Goal: Navigation & Orientation: Find specific page/section

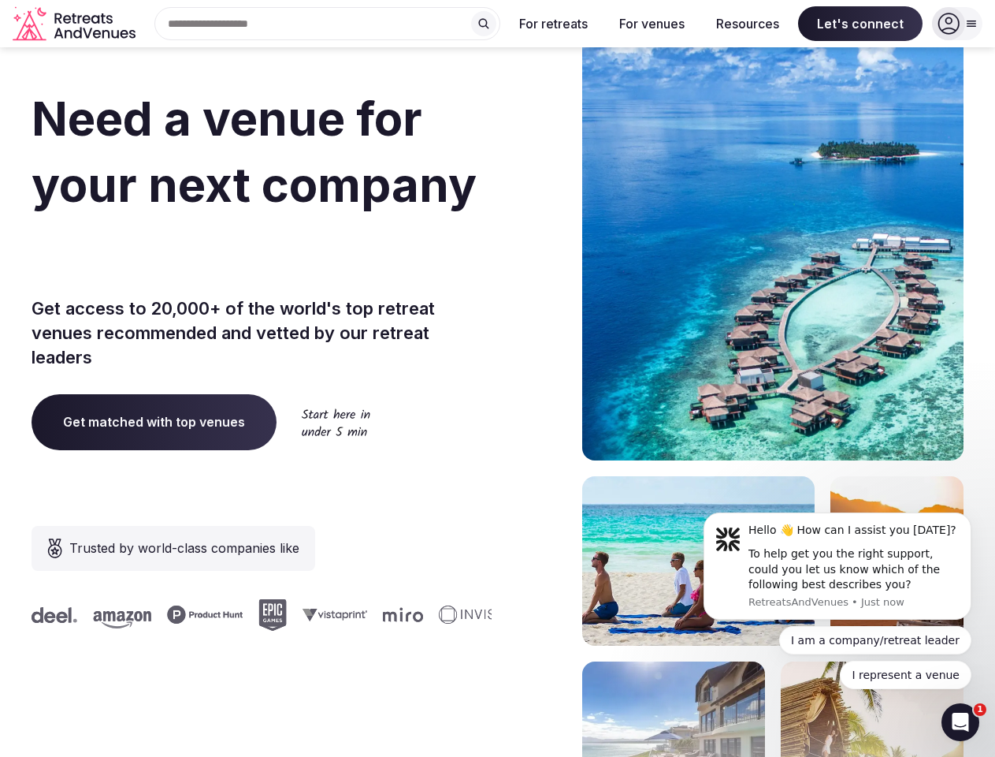
click at [497, 378] on div "Need a venue for your next company offsite? Get access to 20,000+ of the world'…" at bounding box center [498, 472] width 932 height 950
click at [328, 24] on div "Search Popular Destinations [GEOGRAPHIC_DATA], [GEOGRAPHIC_DATA] [GEOGRAPHIC_DA…" at bounding box center [321, 23] width 359 height 33
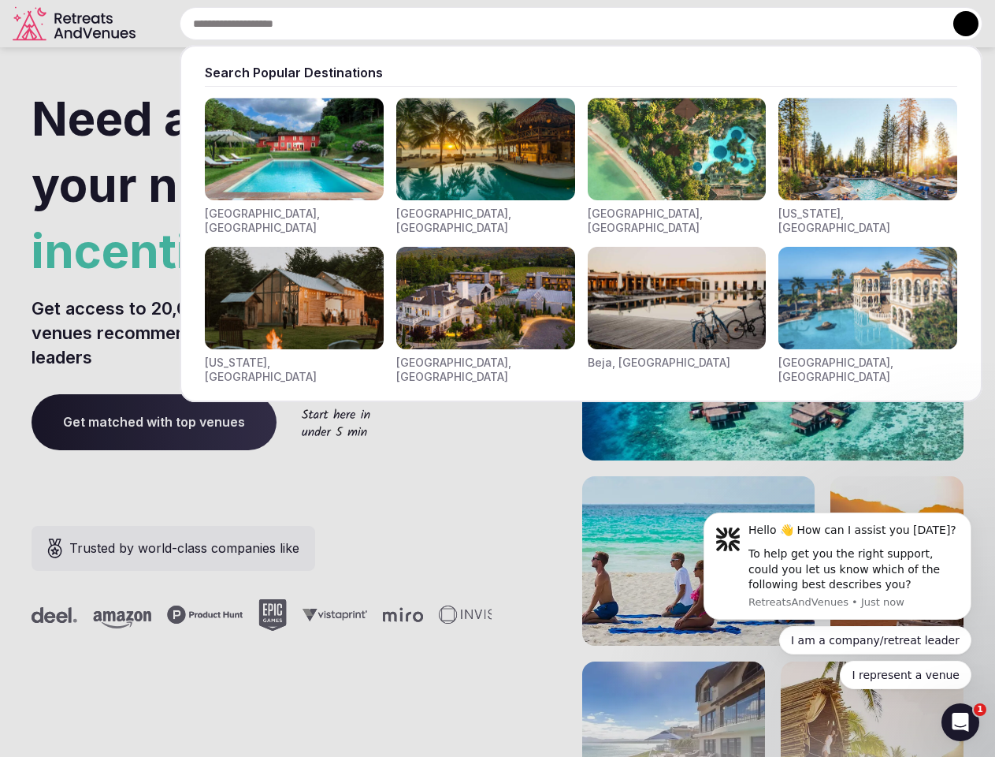
click at [484, 24] on input "text" at bounding box center [581, 23] width 803 height 33
click at [554, 24] on input "text" at bounding box center [581, 23] width 803 height 33
click at [652, 24] on input "text" at bounding box center [581, 23] width 803 height 33
click at [748, 24] on input "text" at bounding box center [581, 23] width 803 height 33
click at [861, 24] on input "text" at bounding box center [581, 23] width 803 height 33
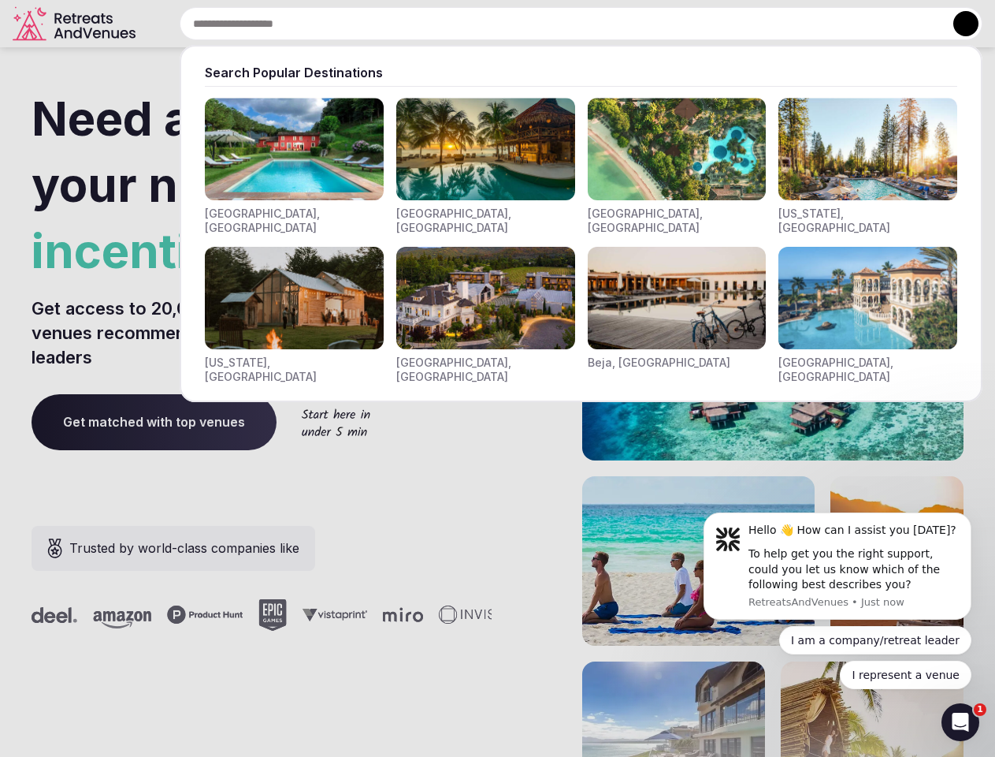
click at [958, 24] on button at bounding box center [966, 23] width 25 height 25
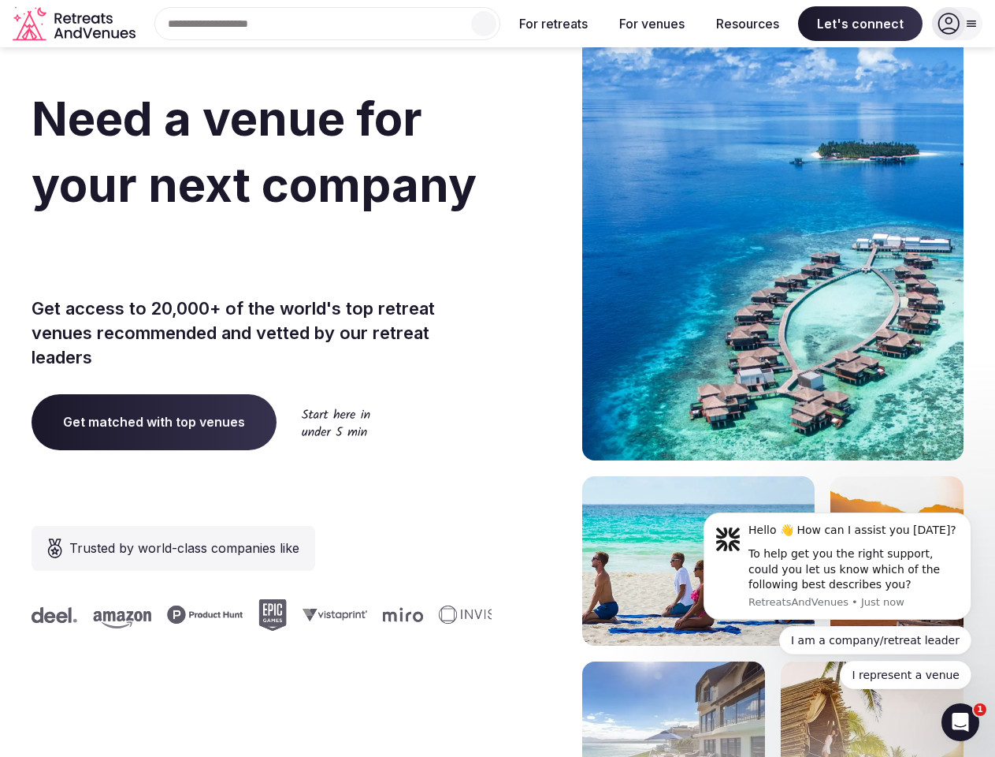
click at [838, 566] on div "To help get you the right support, could you let us know which of the following…" at bounding box center [854, 569] width 211 height 47
click at [975, 517] on section "Need a venue for your next company incentive trip? Get access to 20,000+ of the…" at bounding box center [497, 472] width 995 height 950
